Goal: Information Seeking & Learning: Understand process/instructions

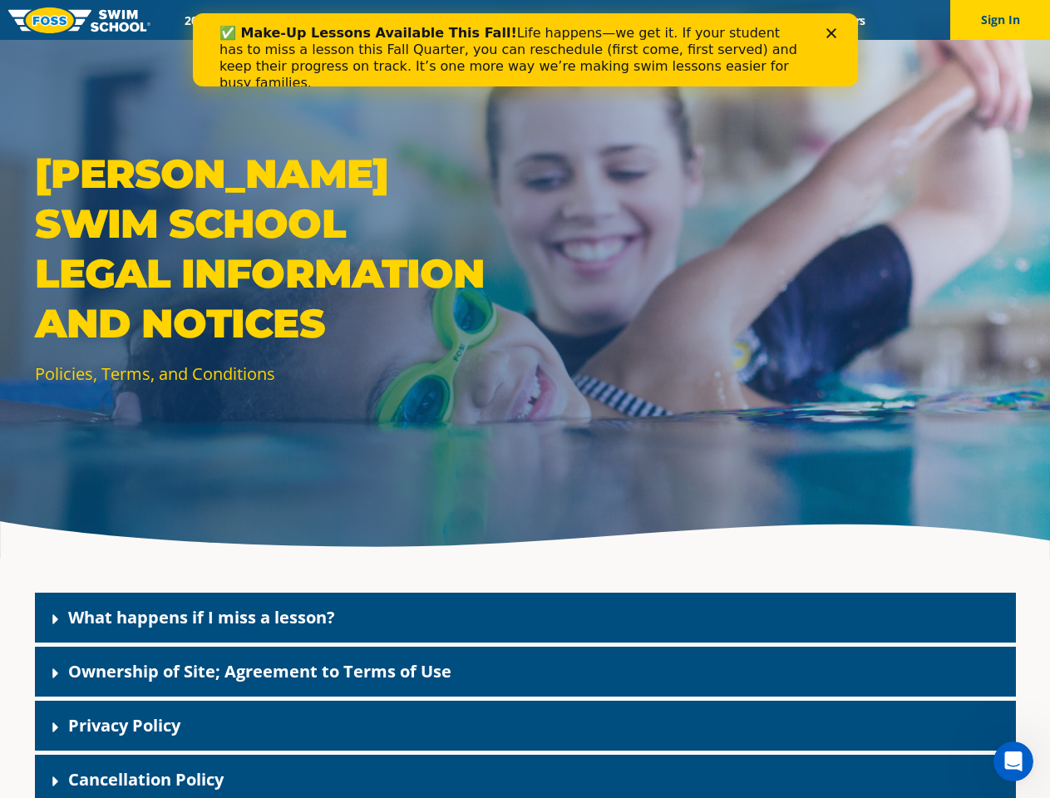
click at [524, 419] on div "[PERSON_NAME] Swim School Legal Information and Notices Policies, Terms, and Co…" at bounding box center [525, 279] width 1050 height 558
click at [1000, 20] on button "Sign In" at bounding box center [1000, 20] width 100 height 40
click at [525, 617] on div "What happens if I miss a lesson?" at bounding box center [525, 618] width 981 height 50
click at [201, 617] on link "What happens if I miss a lesson?" at bounding box center [201, 617] width 267 height 22
click at [525, 671] on div "Ownership of Site; Agreement to Terms of Use" at bounding box center [525, 672] width 981 height 50
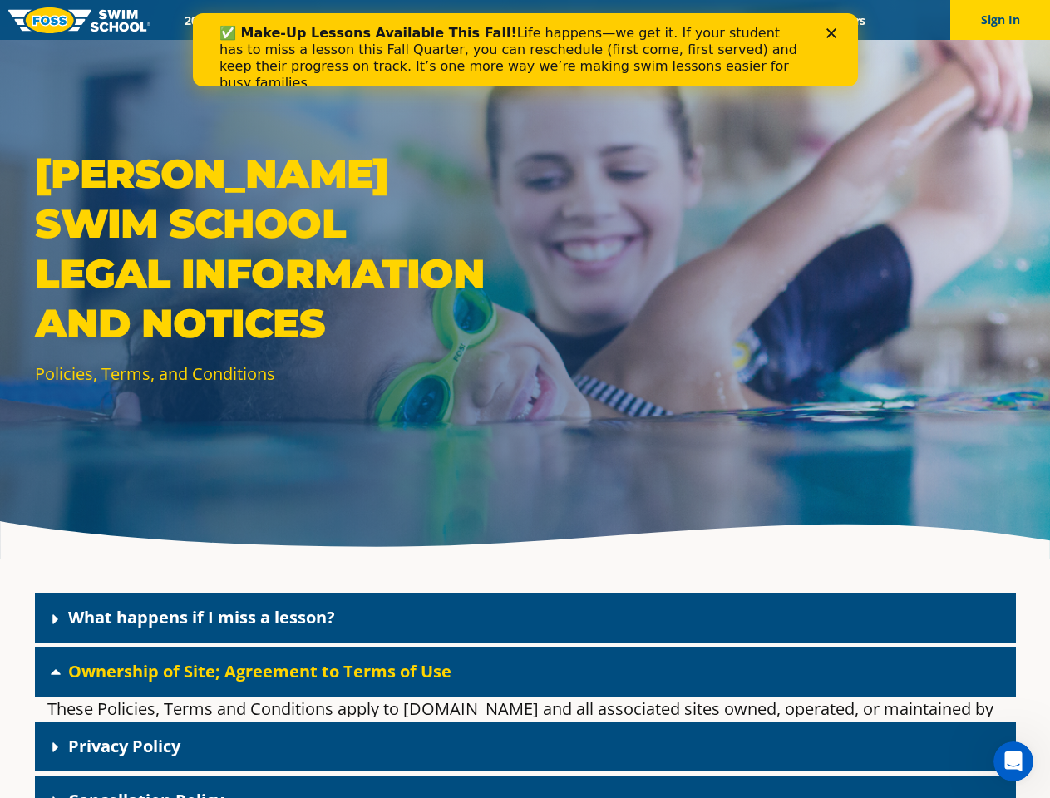
click at [259, 671] on link "Ownership of Site; Agreement to Terms of Use" at bounding box center [259, 671] width 383 height 22
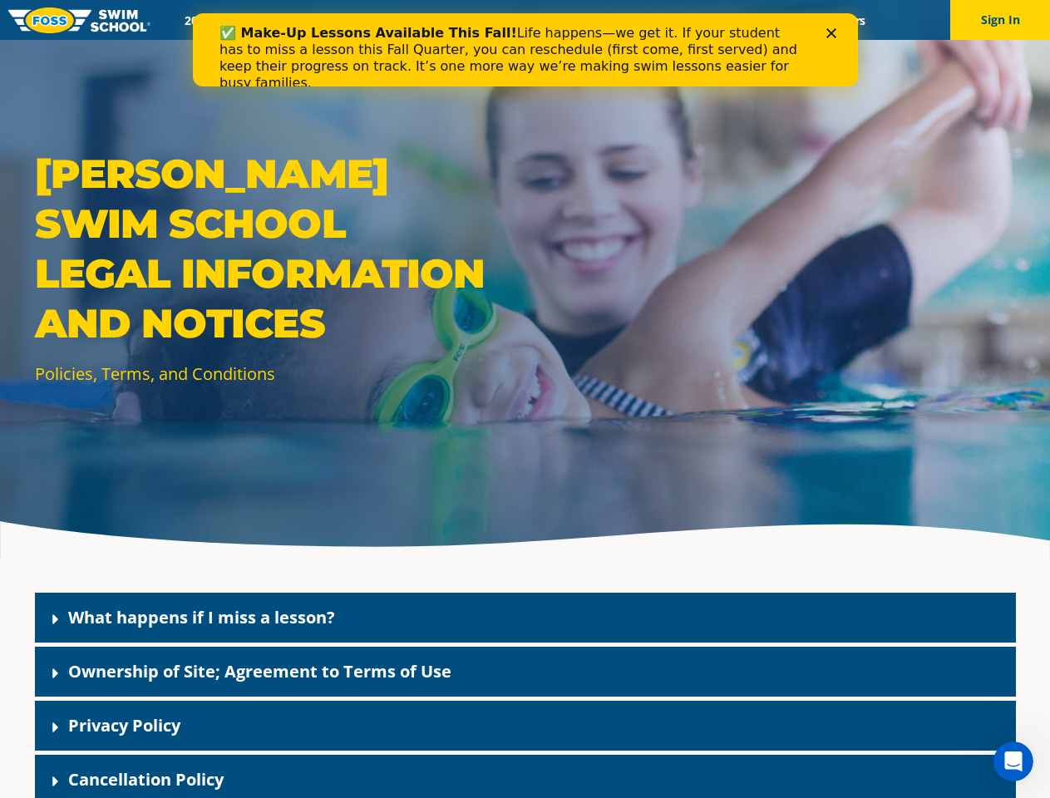
click at [525, 725] on div "Privacy Policy" at bounding box center [525, 726] width 981 height 50
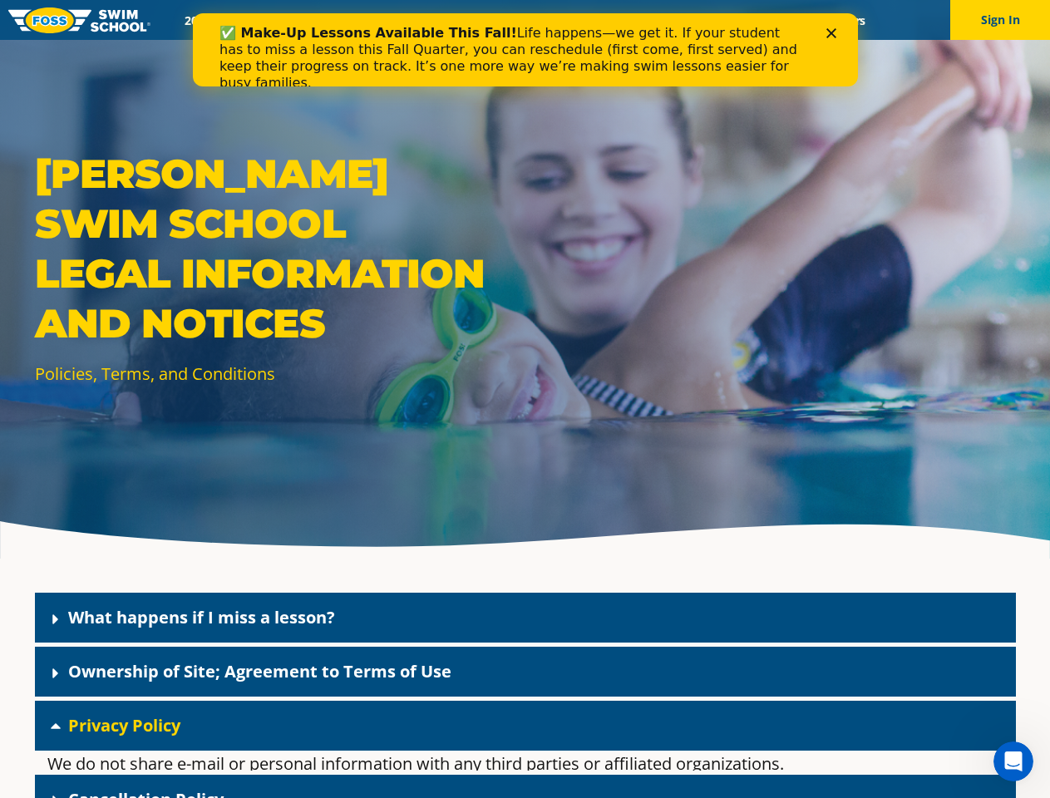
click at [124, 725] on link "Privacy Policy" at bounding box center [124, 725] width 112 height 22
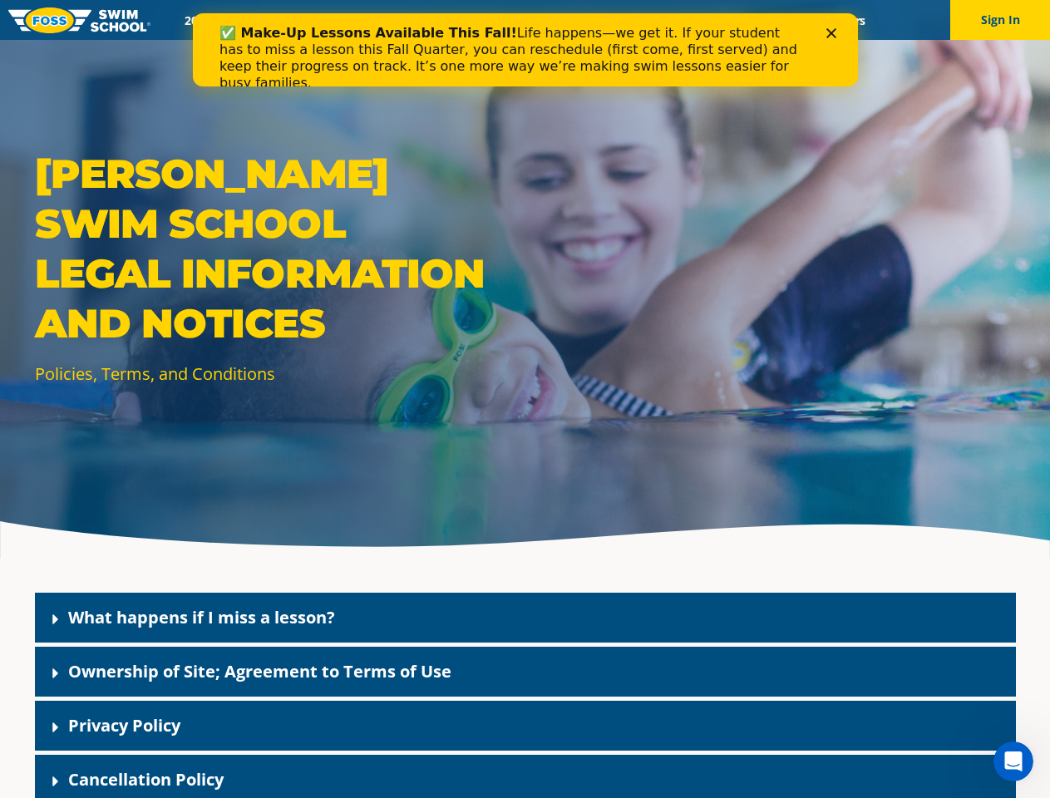
click at [525, 776] on div "Cancellation Policy" at bounding box center [525, 780] width 981 height 50
click at [145, 779] on link "Cancellation Policy" at bounding box center [145, 779] width 155 height 22
